Goal: Task Accomplishment & Management: Use online tool/utility

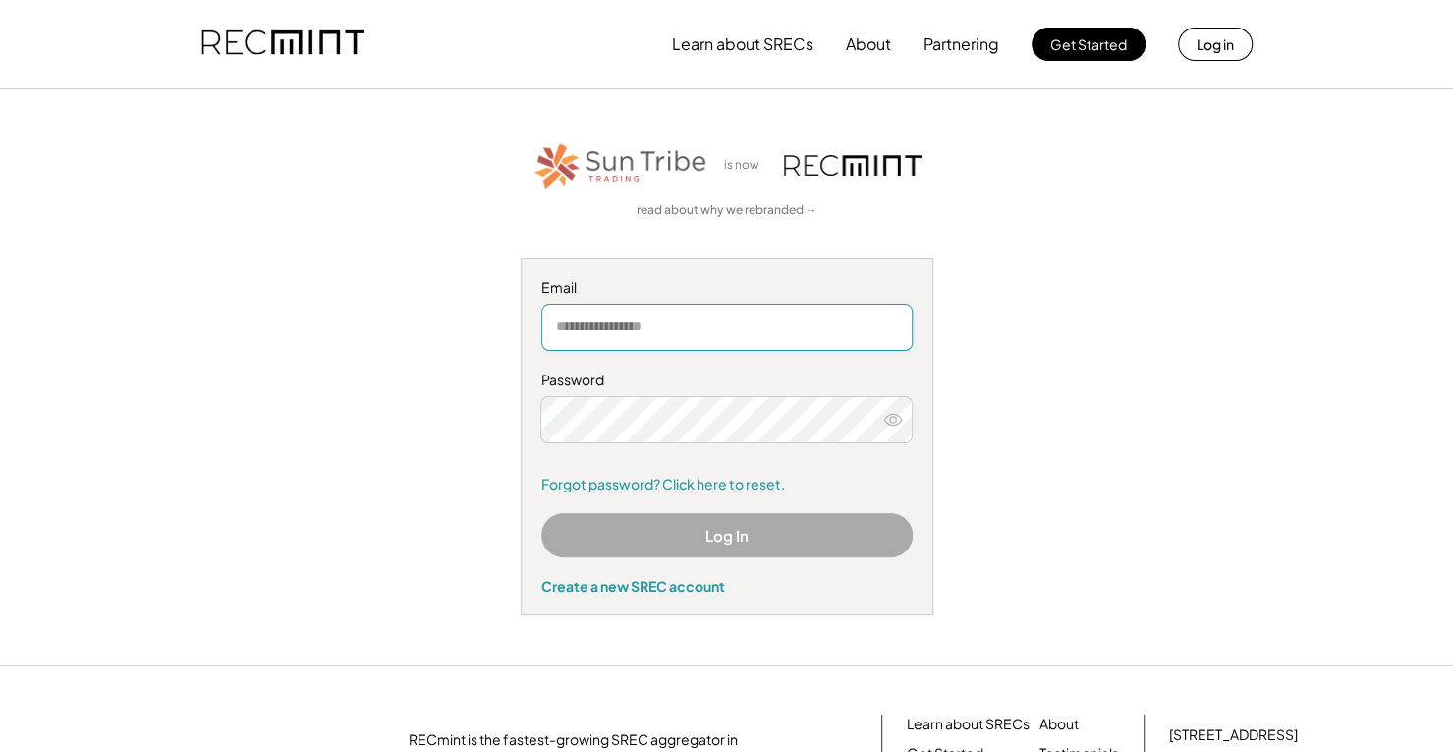
click at [599, 326] on input "email" at bounding box center [726, 327] width 371 height 47
type input "**********"
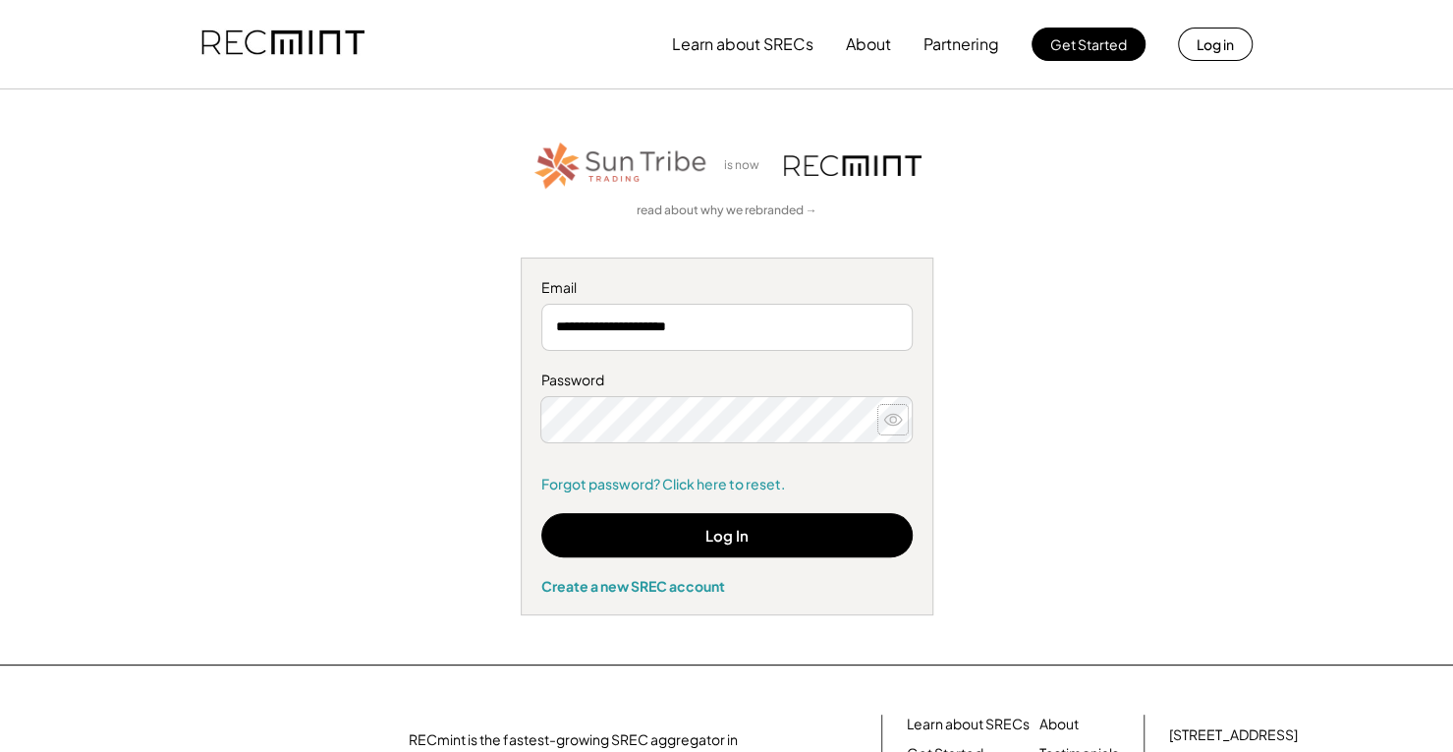
click at [892, 417] on icon at bounding box center [893, 420] width 20 height 20
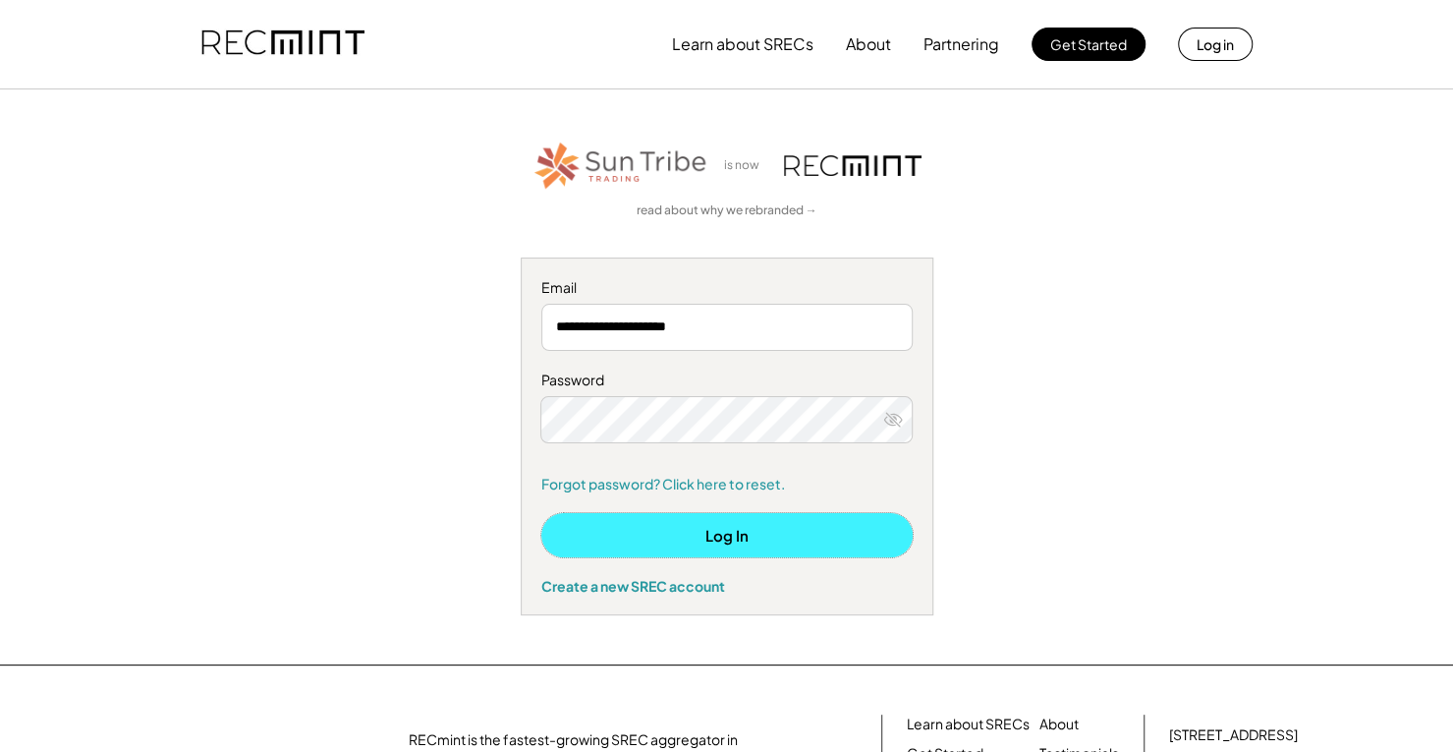
click at [733, 532] on button "Log In" at bounding box center [726, 535] width 371 height 44
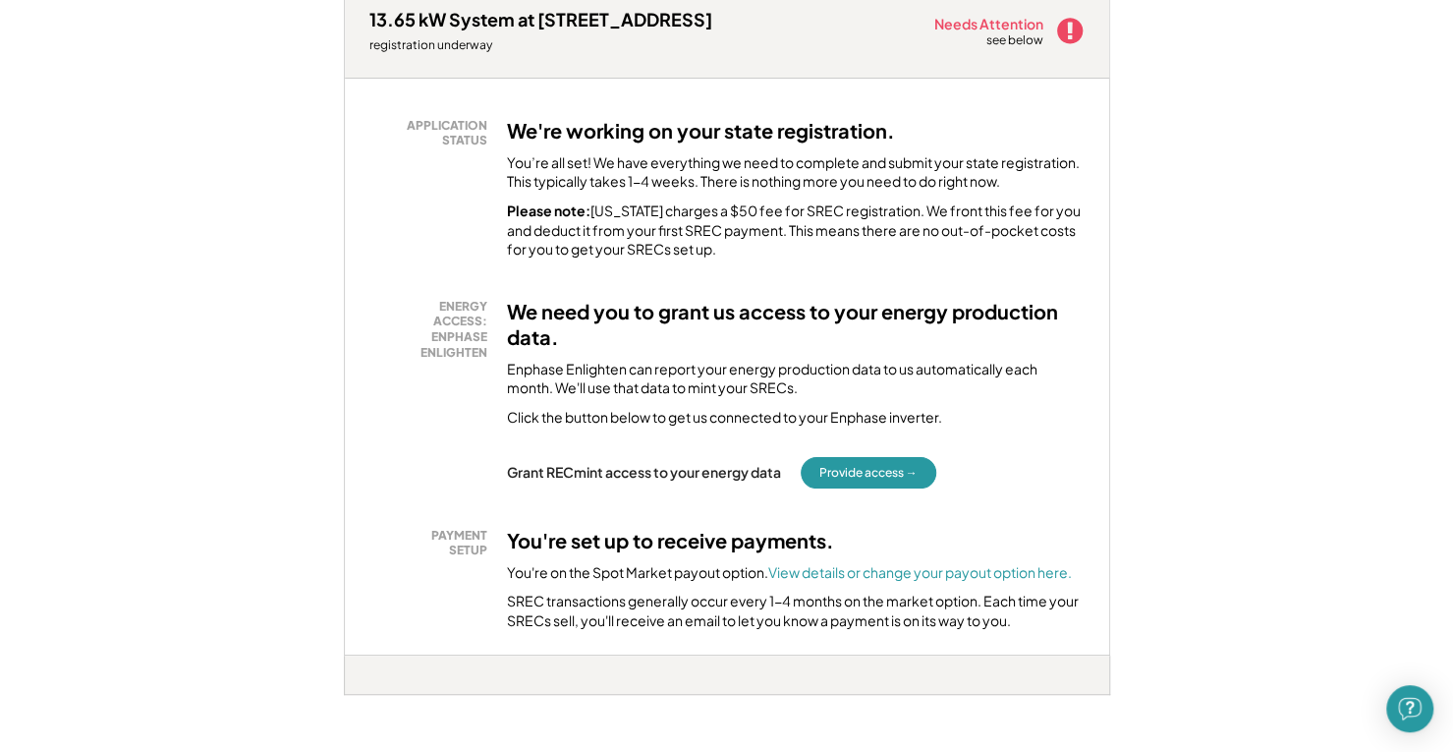
scroll to position [315, 0]
click at [867, 467] on button "Provide access →" at bounding box center [869, 471] width 136 height 31
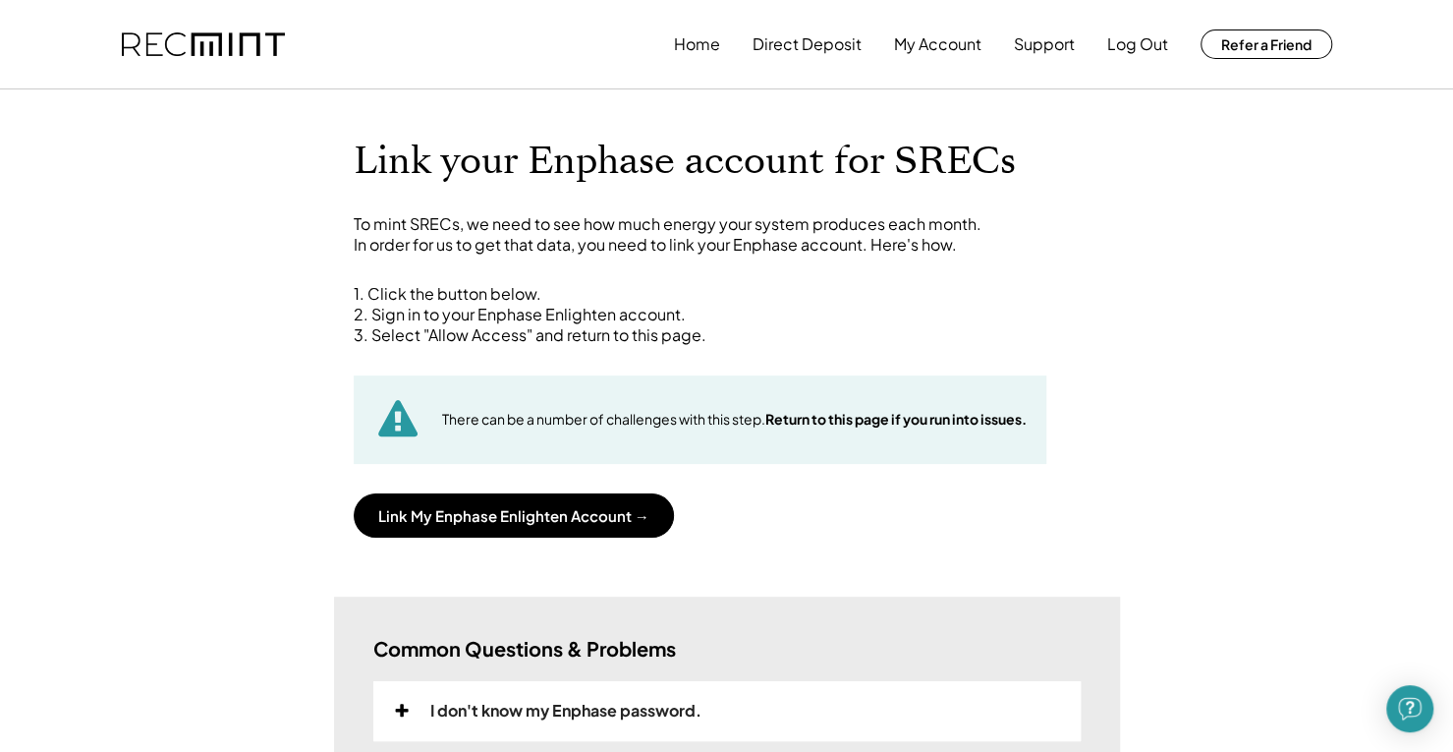
scroll to position [106, 0]
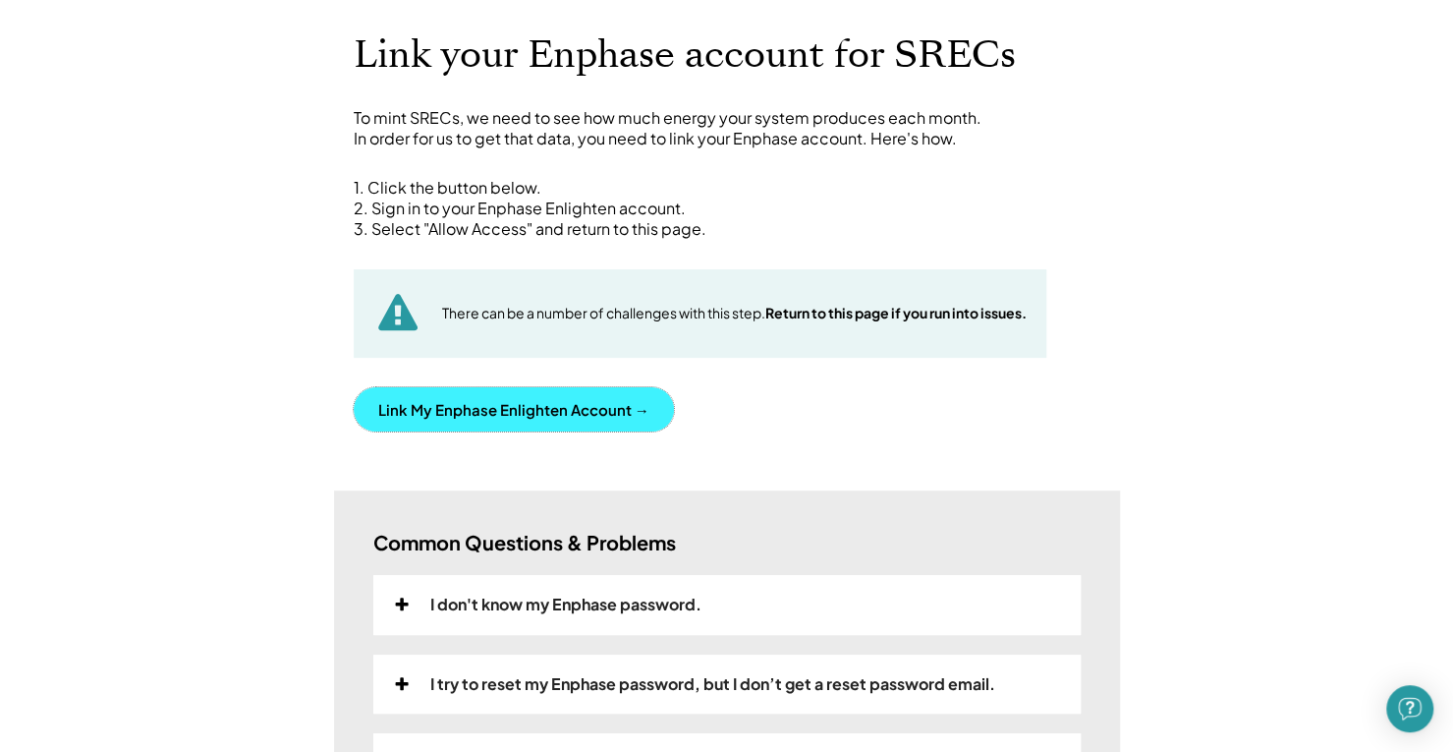
click at [588, 406] on button "Link My Enphase Enlighten Account →" at bounding box center [514, 409] width 320 height 44
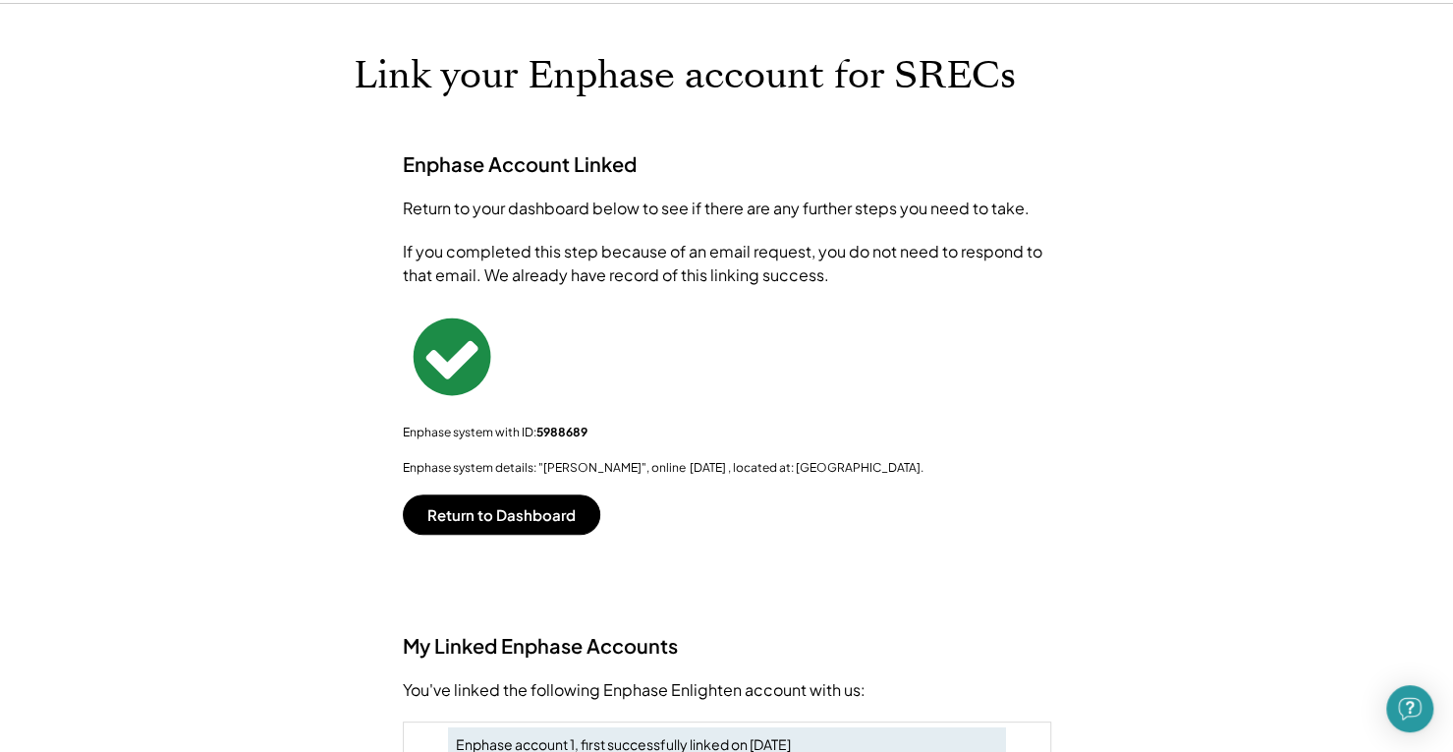
scroll to position [83, 0]
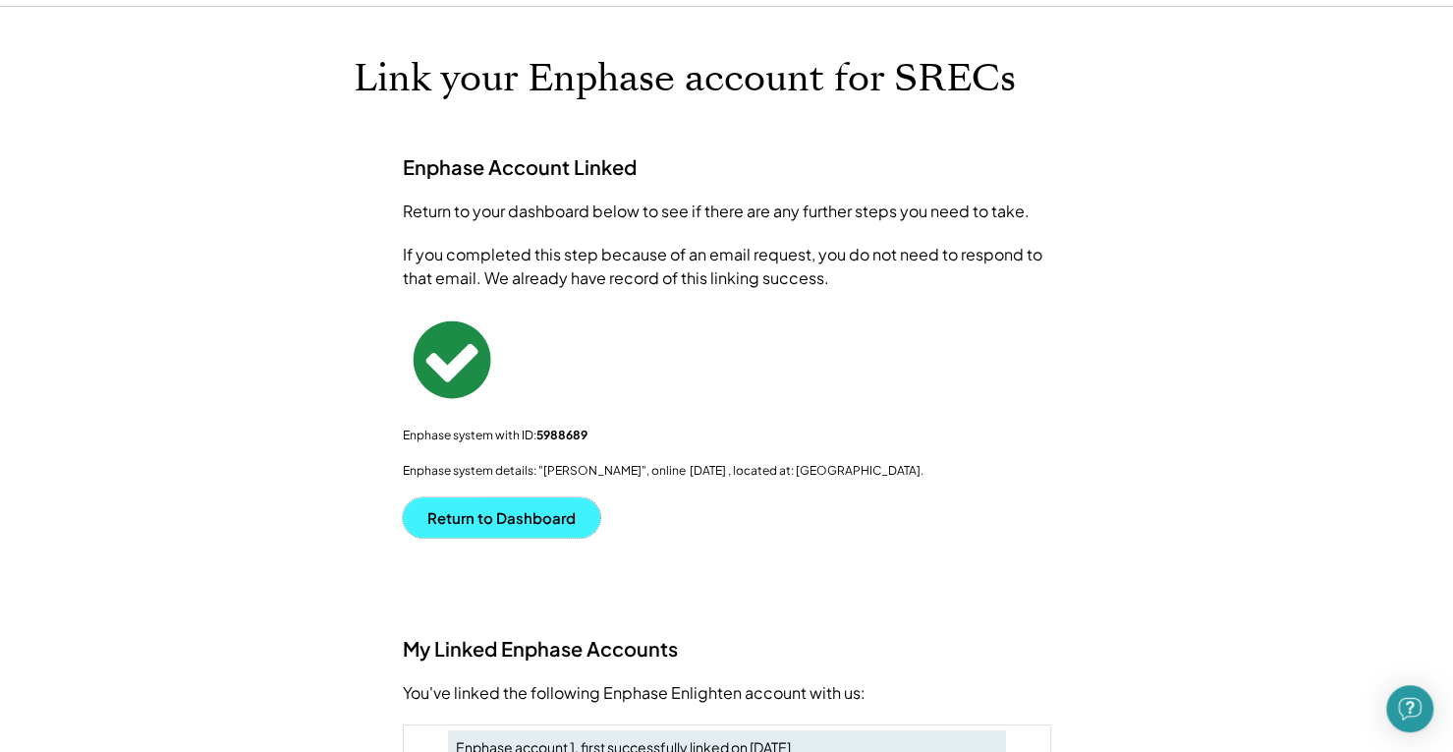
click at [511, 520] on button "Return to Dashboard" at bounding box center [502, 517] width 198 height 40
